Goal: Find specific page/section: Find specific page/section

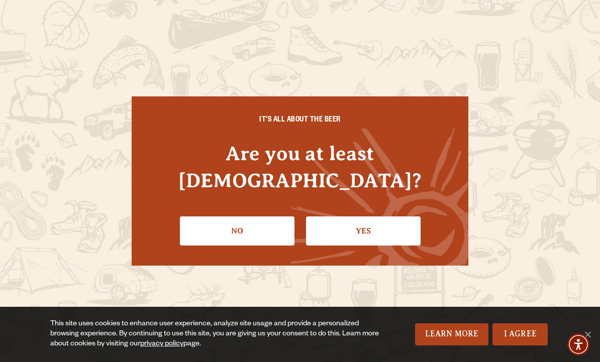
click at [371, 217] on link "Yes" at bounding box center [363, 231] width 115 height 29
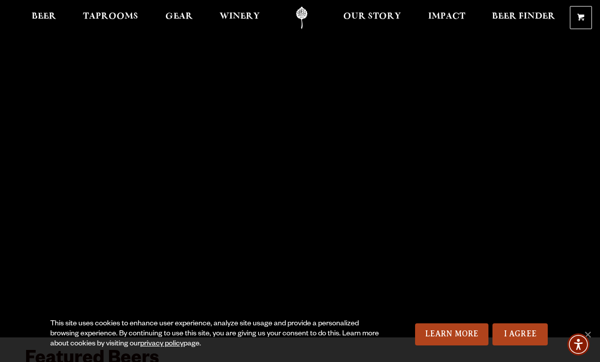
click at [114, 21] on span "Taprooms" at bounding box center [110, 17] width 55 height 8
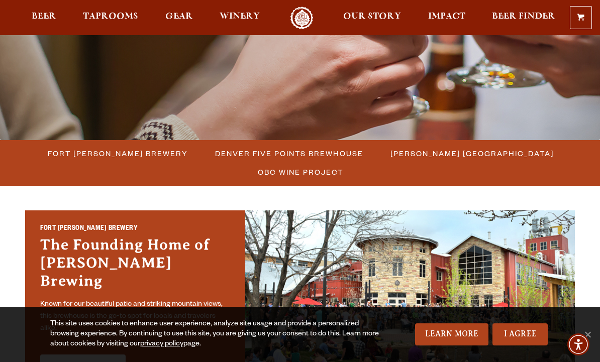
scroll to position [243, 0]
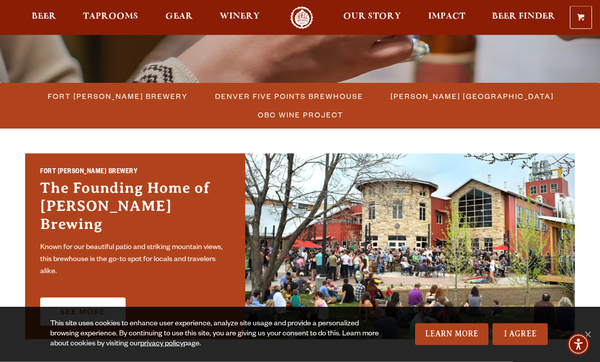
click at [141, 94] on span "Fort [PERSON_NAME] Brewery" at bounding box center [118, 96] width 140 height 15
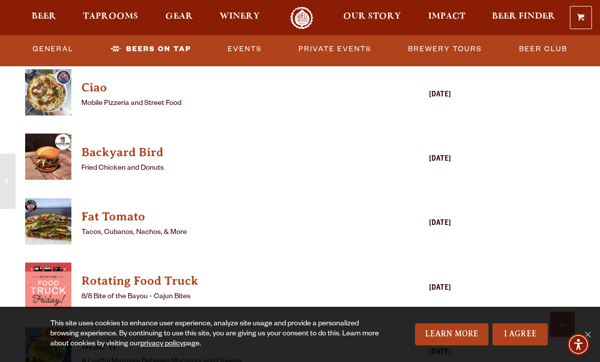
scroll to position [2448, 0]
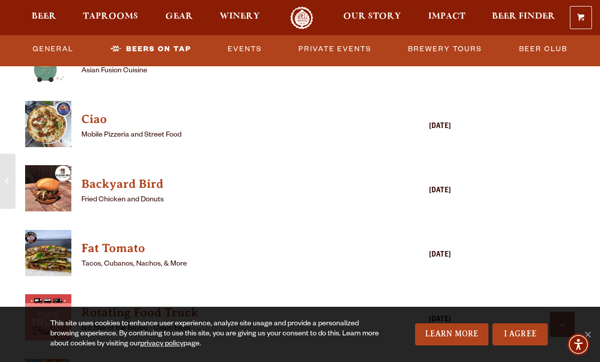
click at [346, 44] on link "Private Events" at bounding box center [335, 49] width 81 height 23
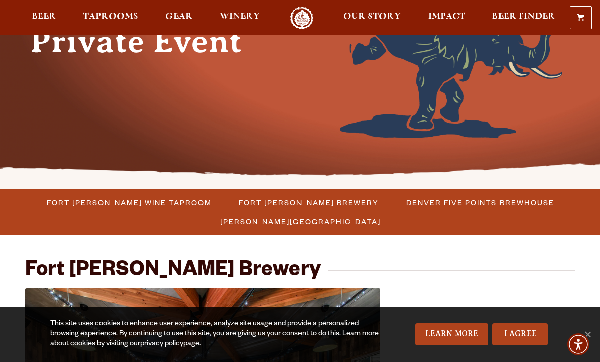
scroll to position [141, 0]
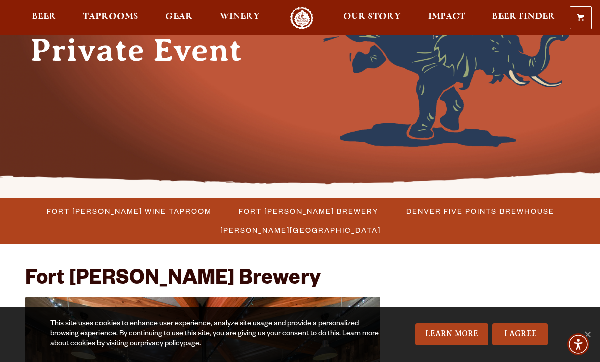
click at [252, 16] on span "Winery" at bounding box center [240, 17] width 40 height 8
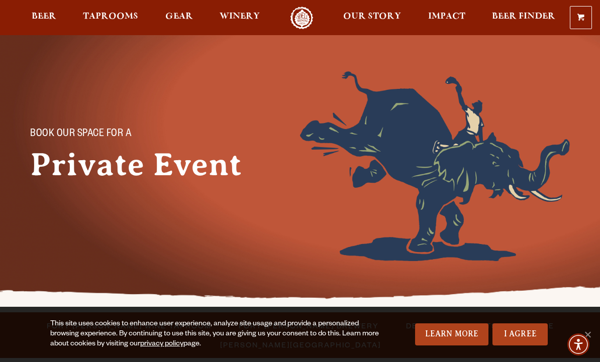
scroll to position [29, 0]
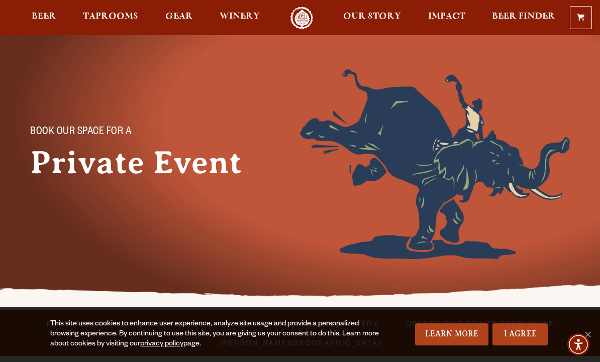
click at [117, 21] on span "Taprooms" at bounding box center [110, 17] width 55 height 8
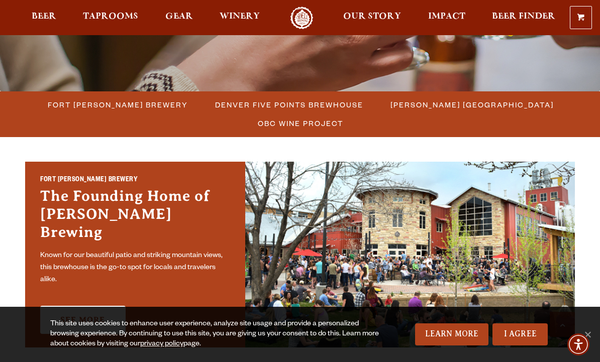
scroll to position [234, 0]
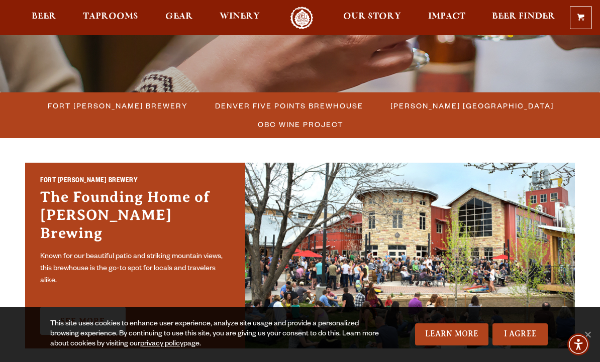
click at [130, 110] on span "Fort [PERSON_NAME] Brewery" at bounding box center [118, 106] width 140 height 15
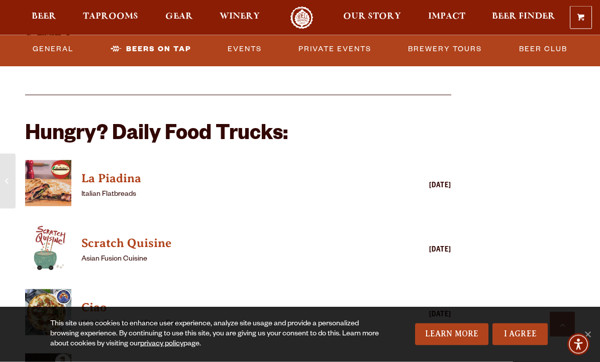
scroll to position [2261, 0]
click at [528, 292] on div "Brewhouse Overview Nestled in the Front Range of [GEOGRAPHIC_DATA][US_STATE], o…" at bounding box center [300, 42] width 600 height 3794
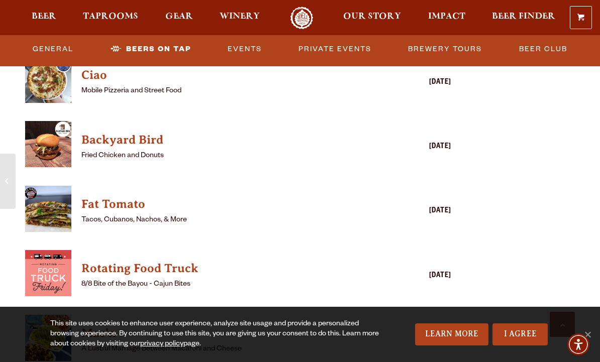
scroll to position [2494, 0]
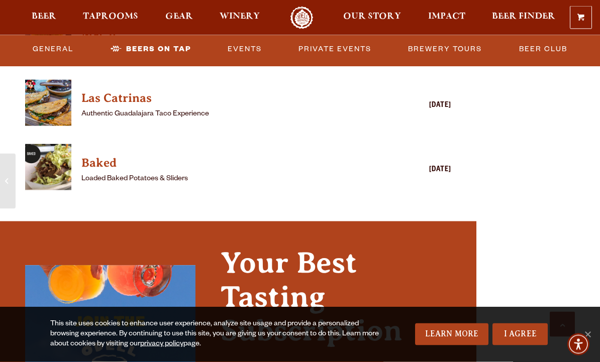
scroll to position [2793, 0]
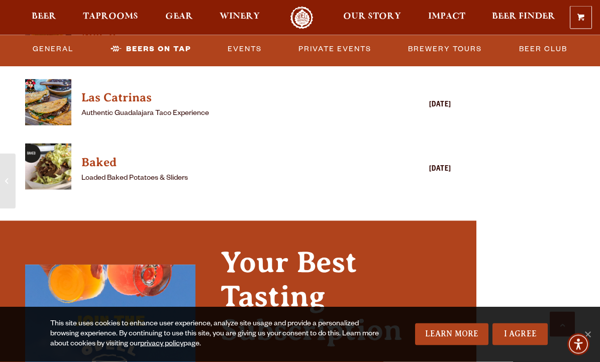
click at [107, 155] on h4 "Baked" at bounding box center [223, 163] width 284 height 16
